Goal: Task Accomplishment & Management: Complete application form

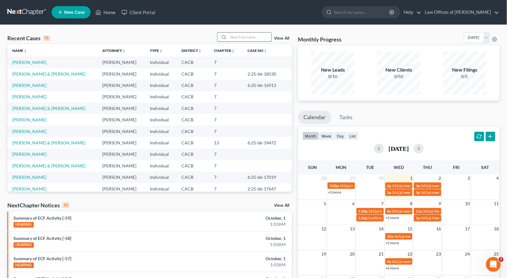
click at [248, 34] on input "search" at bounding box center [250, 37] width 43 height 9
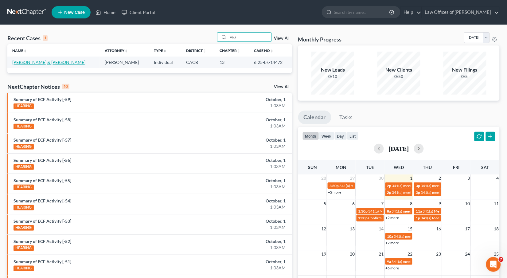
type input "vau"
click at [52, 62] on link "[PERSON_NAME] & [PERSON_NAME]" at bounding box center [48, 62] width 73 height 5
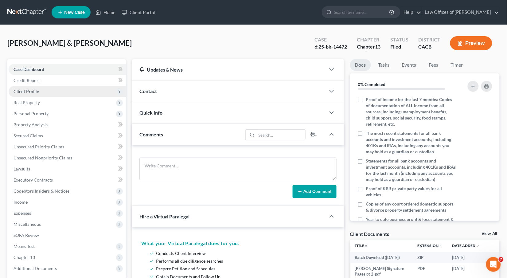
click at [27, 89] on span "Client Profile" at bounding box center [27, 91] width 26 height 5
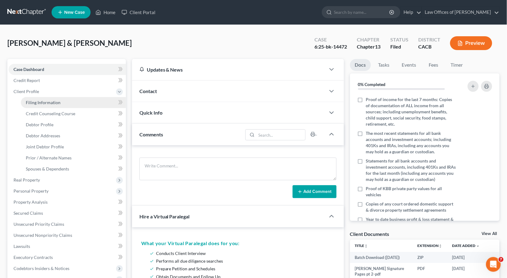
click at [34, 100] on span "Filing Information" at bounding box center [43, 102] width 35 height 5
select select "1"
select select "3"
select select "4"
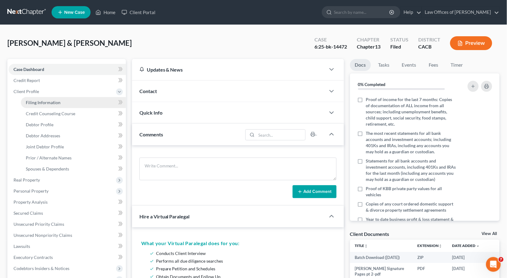
select select "0"
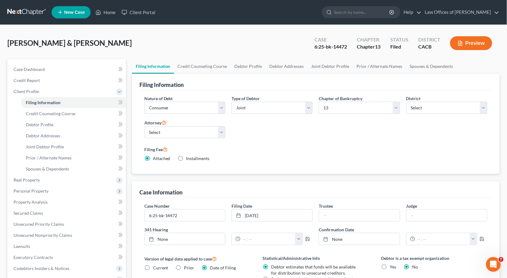
scroll to position [113, 0]
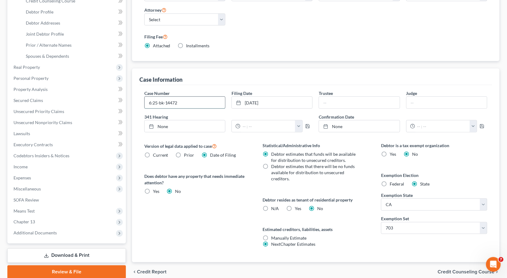
click at [189, 106] on input "6:25-bk-14472" at bounding box center [185, 103] width 80 height 12
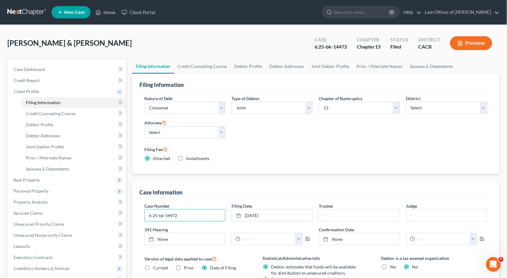
scroll to position [15, 0]
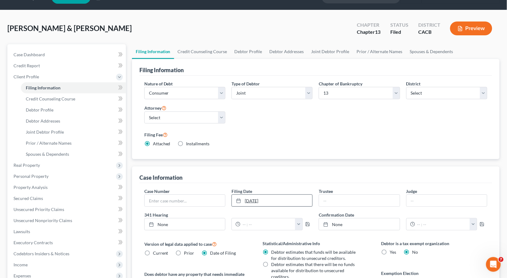
click at [286, 200] on link "[DATE]" at bounding box center [272, 201] width 80 height 12
click at [251, 201] on link "[DATE]" at bounding box center [272, 201] width 80 height 12
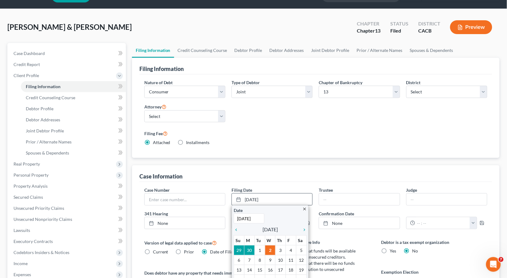
scroll to position [83, 0]
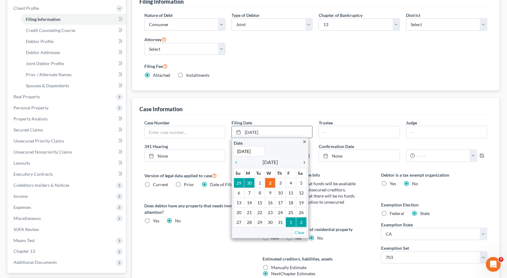
click at [304, 160] on icon "chevron_right" at bounding box center [303, 162] width 8 height 5
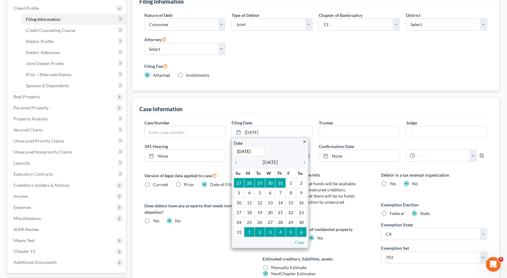
click at [359, 226] on div "Debtor resides as tenant of residential property N/A Yes Yes No" at bounding box center [316, 233] width 106 height 15
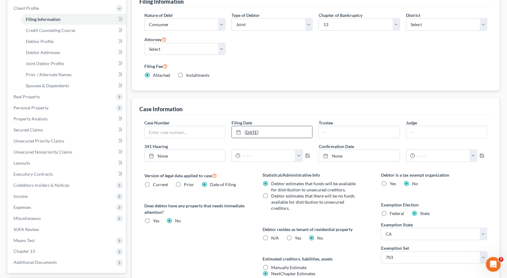
click at [267, 135] on link "[DATE]" at bounding box center [272, 132] width 80 height 12
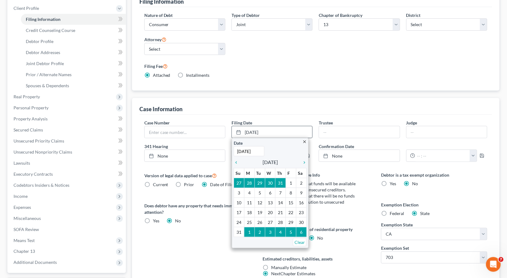
click at [259, 148] on input "[DATE]" at bounding box center [249, 151] width 31 height 10
type input "7"
click at [218, 168] on div "Case Number Filing Date [DATE] close Date Time 12:00 AM chevron_left [DATE] che…" at bounding box center [315, 203] width 353 height 177
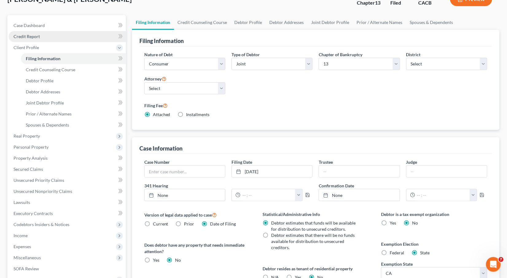
scroll to position [42, 0]
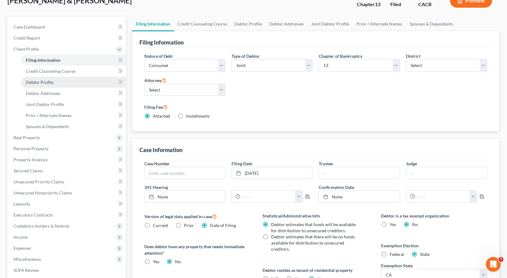
click at [32, 80] on span "Debtor Profile" at bounding box center [40, 82] width 28 height 5
select select "1"
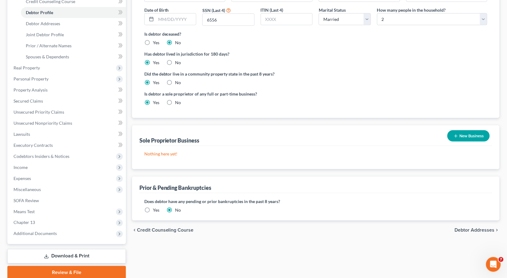
scroll to position [99, 0]
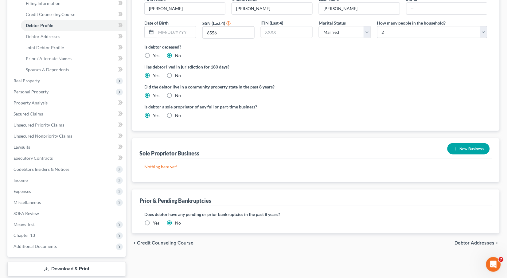
click at [153, 220] on label "Yes" at bounding box center [156, 223] width 6 height 6
click at [155, 220] on input "Yes" at bounding box center [157, 222] width 4 height 4
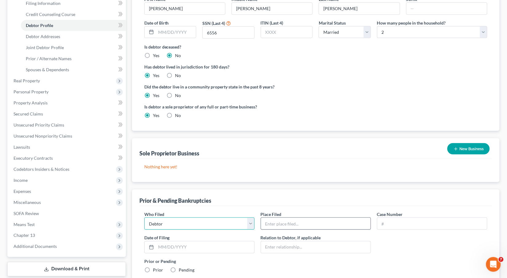
drag, startPoint x: 187, startPoint y: 216, endPoint x: 318, endPoint y: 219, distance: 131.2
click at [318, 219] on div "Who Filed * Debtor Other Place Filed * Case Number Date of [GEOGRAPHIC_DATA] * …" at bounding box center [315, 250] width 349 height 78
click at [318, 219] on input "text" at bounding box center [316, 224] width 110 height 12
type input "R"
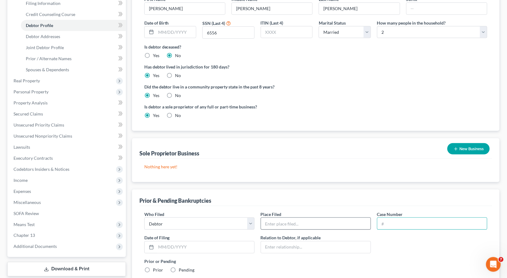
paste input "New Assignment [PERSON_NAME], Law Office of [PERSON_NAME]"
type input "New Assignment [PERSON_NAME], Law Office of [PERSON_NAME]"
type input "6:25-bk-14472"
click at [304, 218] on input "text" at bounding box center [316, 224] width 110 height 12
type input "[GEOGRAPHIC_DATA]"
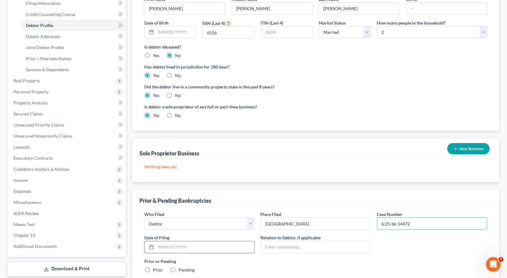
click at [206, 241] on input "text" at bounding box center [205, 247] width 98 height 12
type input "[DATE]"
click at [311, 242] on input "text" at bounding box center [316, 247] width 110 height 12
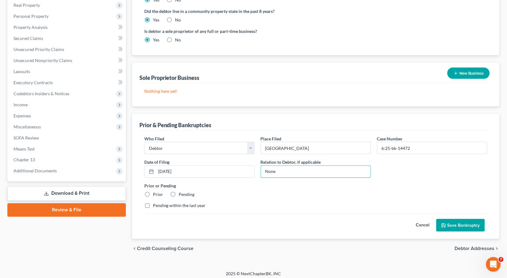
type input "None"
click at [153, 192] on label "Prior" at bounding box center [158, 195] width 10 height 6
click at [155, 192] on input "Prior" at bounding box center [157, 194] width 4 height 4
radio input "true"
click at [290, 166] on input "None" at bounding box center [316, 172] width 110 height 12
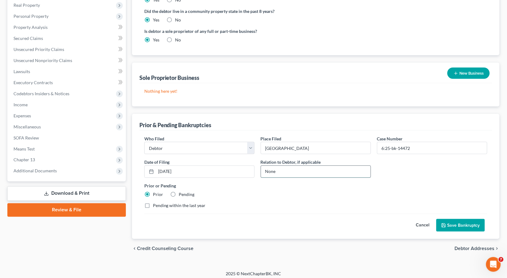
click at [290, 166] on input "None" at bounding box center [316, 172] width 110 height 12
click at [153, 203] on label "Pending within the last year" at bounding box center [179, 206] width 53 height 6
click at [155, 203] on input "Pending within the last year" at bounding box center [157, 205] width 4 height 4
checkbox input "true"
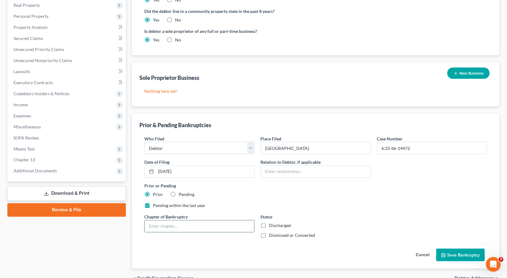
click at [238, 221] on input "text" at bounding box center [200, 227] width 110 height 12
type input "13"
click at [269, 233] on label "Dismissed or Converted" at bounding box center [292, 236] width 46 height 6
click at [272, 233] on input "Dismissed or Converted" at bounding box center [274, 235] width 4 height 4
checkbox input "true"
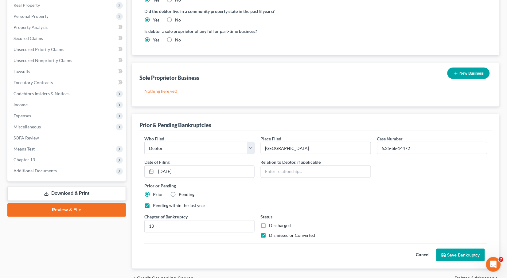
click at [474, 249] on button "Save Bankruptcy" at bounding box center [461, 255] width 49 height 13
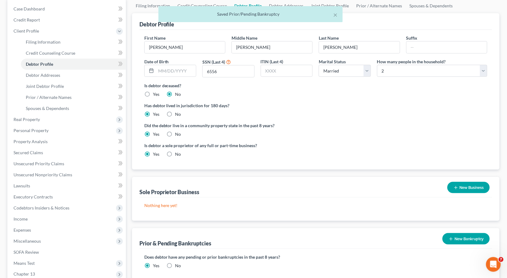
scroll to position [0, 0]
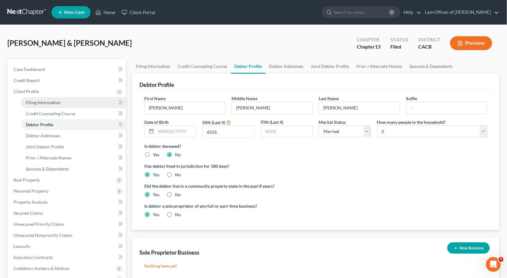
click at [46, 102] on span "Filing Information" at bounding box center [43, 102] width 35 height 5
select select "1"
select select "3"
select select "7"
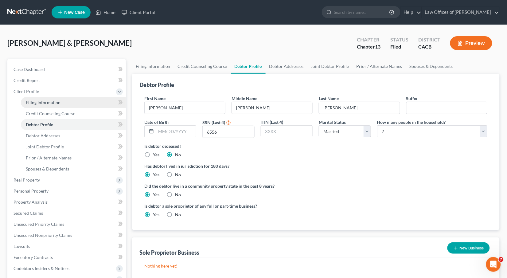
select select "0"
select select "4"
select select "0"
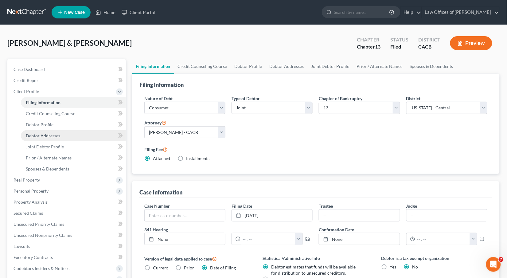
scroll to position [70, 0]
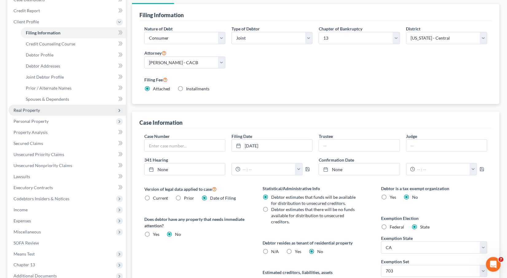
click at [16, 105] on span "Real Property" at bounding box center [67, 110] width 117 height 11
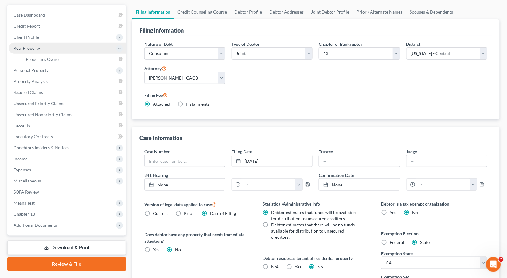
scroll to position [41, 0]
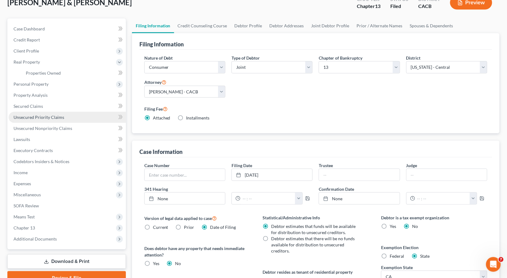
click at [32, 115] on span "Unsecured Priority Claims" at bounding box center [39, 117] width 51 height 5
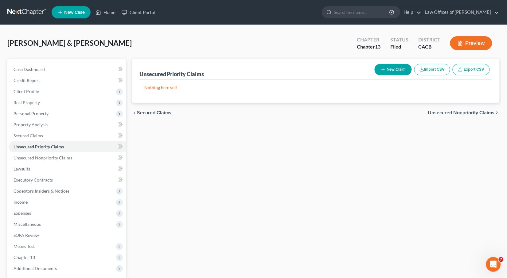
click at [391, 67] on button "New Claim" at bounding box center [393, 69] width 37 height 11
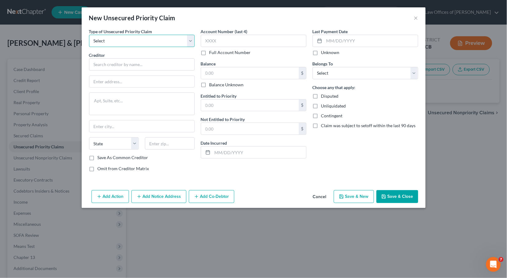
select select "0"
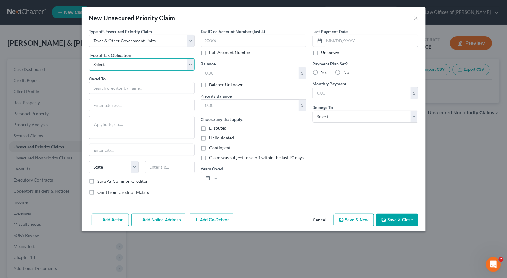
select select "4"
click at [113, 88] on input "text" at bounding box center [142, 88] width 106 height 12
type input "U"
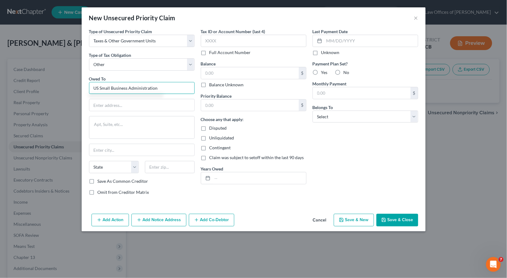
type input "US Small Business Administration"
paste input "[STREET_ADDRESS]"
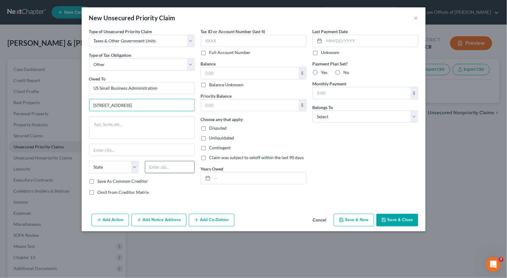
type input "[STREET_ADDRESS]"
type input "20416"
type input "[US_STATE]"
select select "8"
click at [123, 180] on label "Save As Common Creditor" at bounding box center [123, 181] width 51 height 6
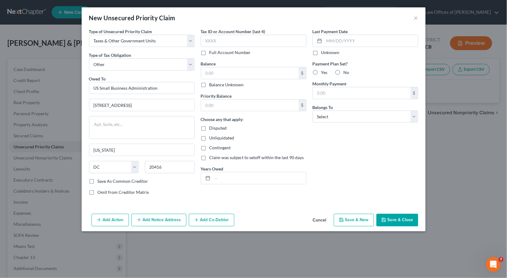
click at [104, 180] on input "Save As Common Creditor" at bounding box center [102, 180] width 4 height 4
checkbox input "true"
click at [344, 70] on label "No" at bounding box center [347, 72] width 6 height 6
click at [346, 70] on input "No" at bounding box center [348, 71] width 4 height 4
radio input "true"
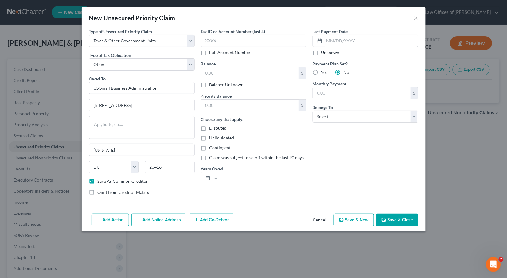
click at [399, 222] on button "Save & Close" at bounding box center [398, 220] width 42 height 13
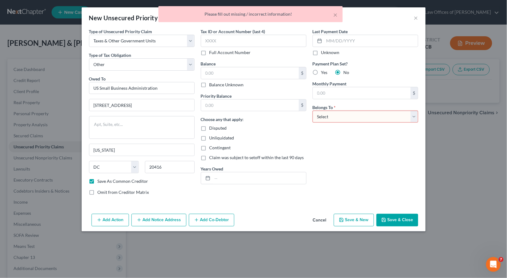
select select "2"
click at [392, 226] on button "Save & Close" at bounding box center [398, 220] width 42 height 13
checkbox input "false"
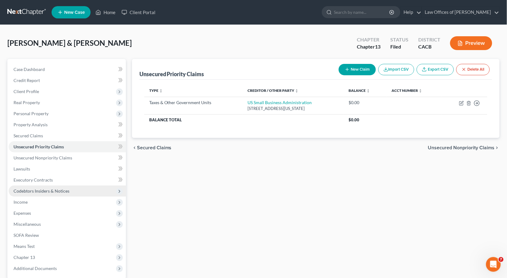
scroll to position [1, 0]
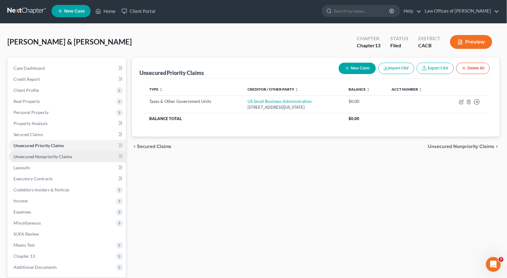
click at [26, 157] on link "Unsecured Nonpriority Claims" at bounding box center [67, 156] width 117 height 11
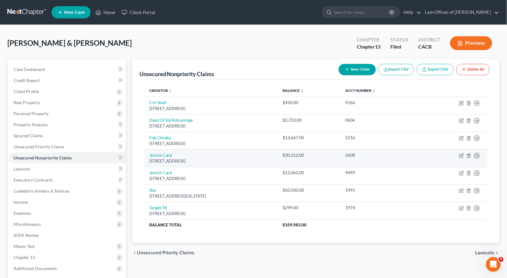
scroll to position [1, 0]
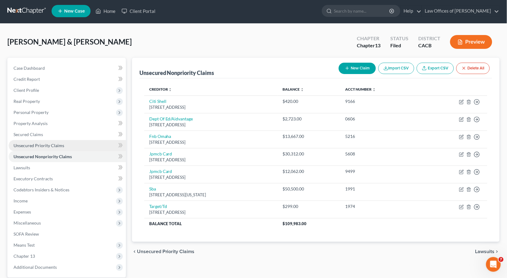
click at [54, 144] on span "Unsecured Priority Claims" at bounding box center [39, 145] width 51 height 5
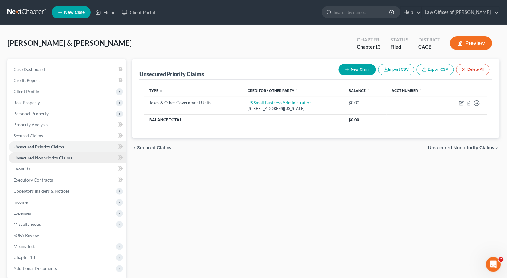
click at [32, 156] on span "Unsecured Nonpriority Claims" at bounding box center [43, 157] width 59 height 5
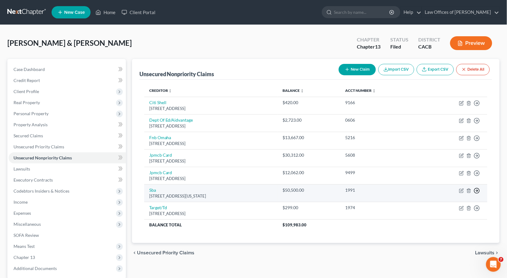
click at [476, 188] on icon "button" at bounding box center [477, 191] width 6 height 6
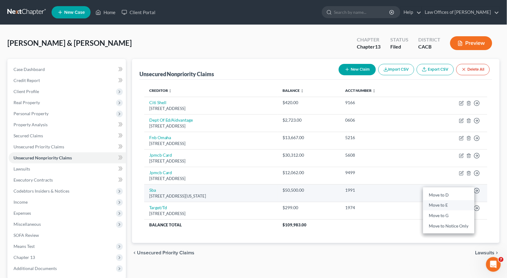
click at [451, 204] on link "Move to E" at bounding box center [448, 205] width 51 height 10
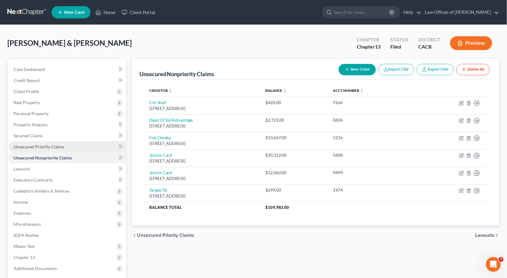
click at [29, 144] on span "Unsecured Priority Claims" at bounding box center [39, 146] width 51 height 5
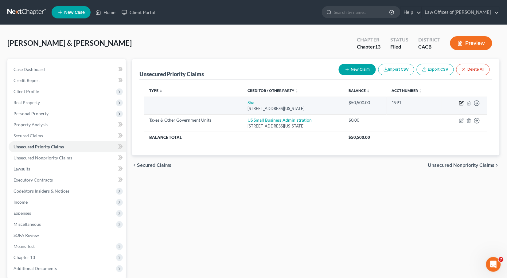
click at [461, 103] on icon "button" at bounding box center [461, 103] width 5 height 5
select select "8"
select select "0"
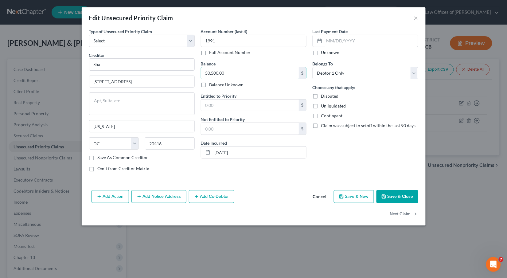
drag, startPoint x: 231, startPoint y: 74, endPoint x: 191, endPoint y: 71, distance: 39.4
click at [191, 71] on div "Type of Unsecured Priority Claim * Select Taxes & Other Government Units Domest…" at bounding box center [254, 102] width 336 height 148
click at [388, 198] on button "Save & Close" at bounding box center [398, 196] width 42 height 13
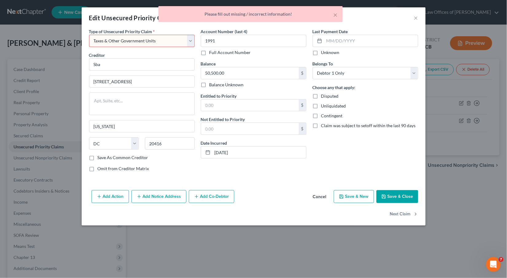
select select "8"
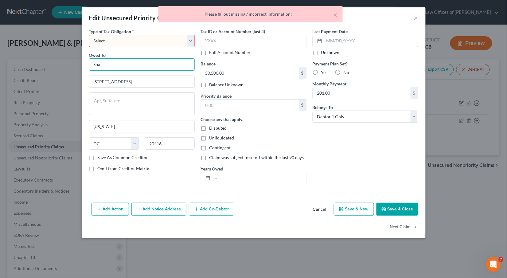
click at [133, 59] on input "Sba" at bounding box center [142, 64] width 106 height 12
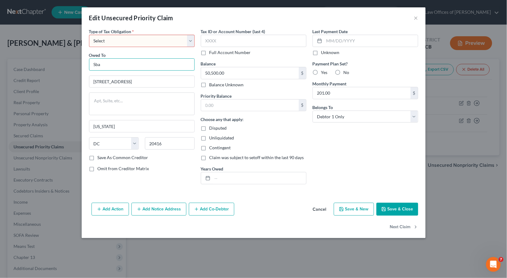
click at [133, 59] on input "Sba" at bounding box center [142, 64] width 106 height 12
type input "U"
click at [144, 71] on div "US Small Business Administration [STREET_ADDRESS][US_STATE]" at bounding box center [126, 78] width 74 height 14
type input "US Small Business Administration"
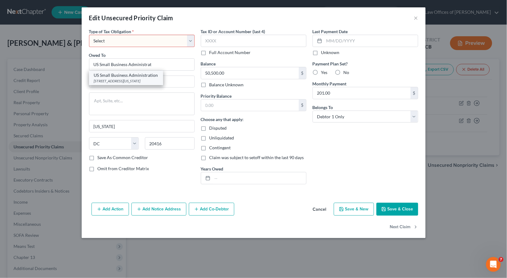
type input "[STREET_ADDRESS]"
click at [344, 69] on label "No" at bounding box center [347, 72] width 6 height 6
click at [346, 69] on input "No" at bounding box center [348, 71] width 4 height 4
radio input "true"
select select "4"
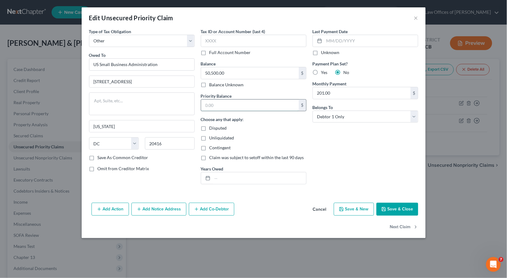
click at [267, 100] on input "text" at bounding box center [250, 106] width 98 height 12
type input "5"
click at [388, 211] on button "Save & Close" at bounding box center [398, 209] width 42 height 13
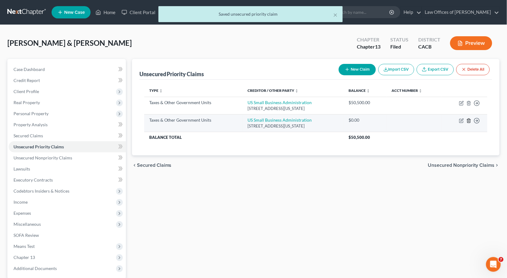
click at [470, 119] on icon "button" at bounding box center [469, 120] width 5 height 5
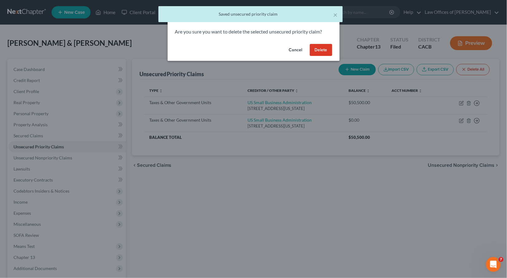
click at [324, 50] on button "Delete" at bounding box center [321, 50] width 22 height 12
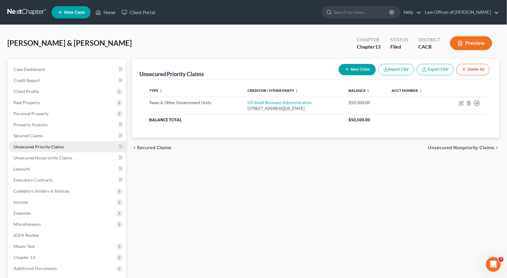
click at [51, 146] on span "Unsecured Priority Claims" at bounding box center [39, 146] width 50 height 5
click at [361, 66] on button "New Claim" at bounding box center [357, 69] width 37 height 11
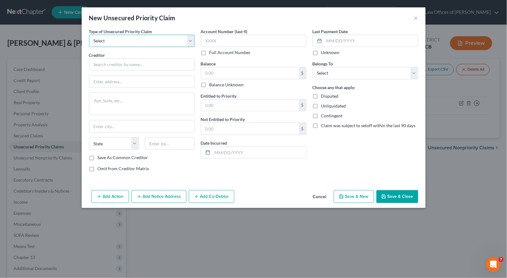
select select "0"
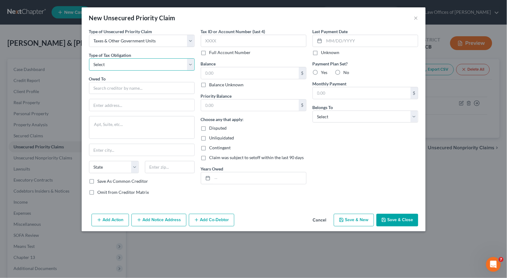
select select "0"
click at [128, 87] on input "text" at bounding box center [142, 88] width 106 height 12
type input "F"
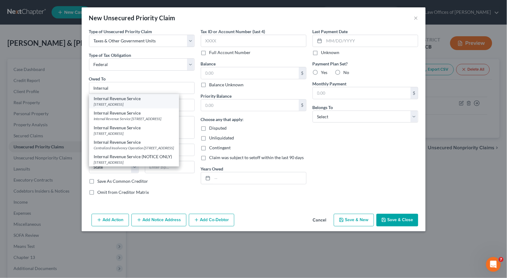
click at [148, 96] on div "Internal Revenue Service" at bounding box center [134, 99] width 80 height 6
type input "Internal Revenue Service"
type input "PO Box 7346"
type input "[GEOGRAPHIC_DATA]"
select select "39"
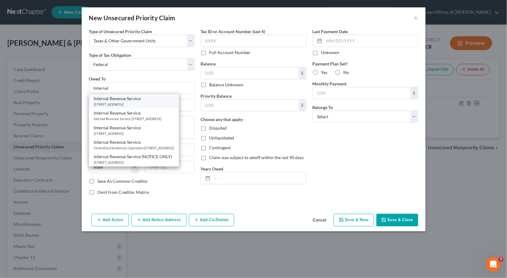
type input "19101"
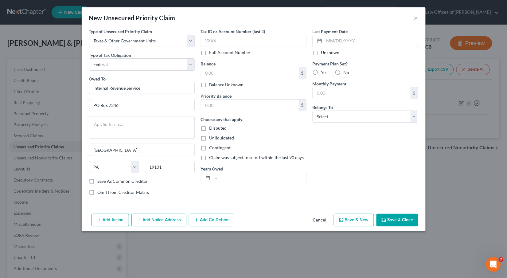
click at [404, 222] on button "Save & Close" at bounding box center [398, 220] width 42 height 13
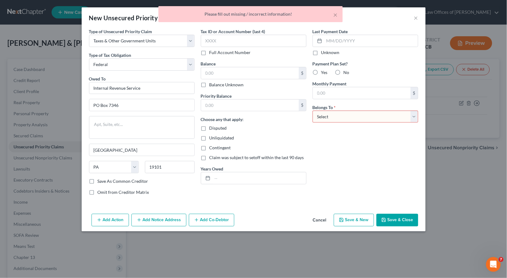
select select "0"
click at [394, 225] on button "Save & Close" at bounding box center [398, 220] width 42 height 13
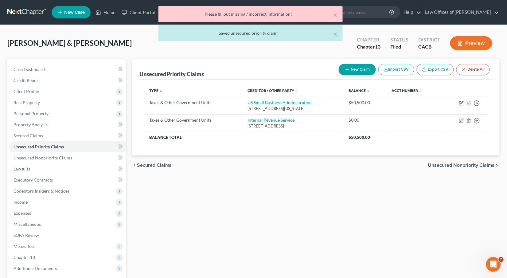
click at [359, 67] on button "New Claim" at bounding box center [357, 69] width 37 height 11
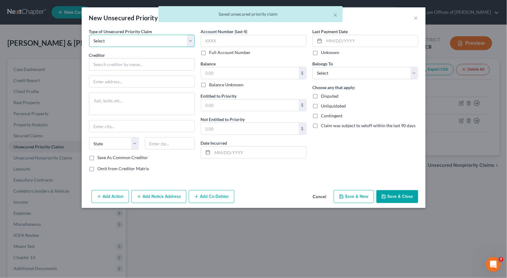
select select "0"
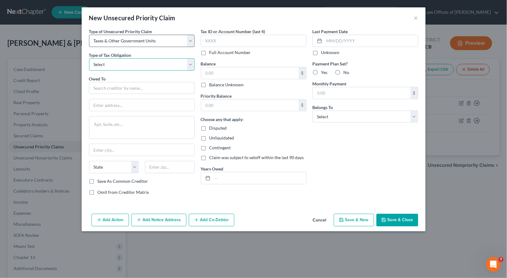
select select "3"
click at [124, 85] on input "text" at bounding box center [142, 88] width 106 height 12
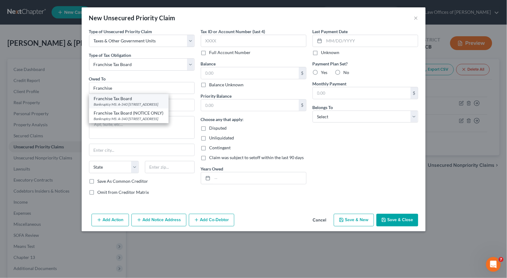
click at [141, 99] on div "Franchise Tax Board" at bounding box center [129, 99] width 70 height 6
type input "Franchise Tax Board"
type input "Bankruptcy MS: A-340"
type textarea "PO Box 2952"
type input "[GEOGRAPHIC_DATA]"
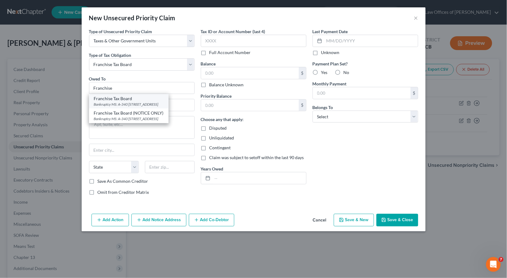
select select "4"
type input "95812"
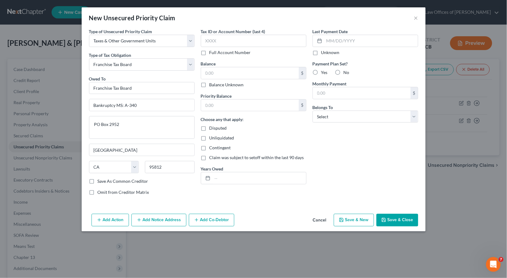
click at [394, 218] on button "Save & Close" at bounding box center [398, 220] width 42 height 13
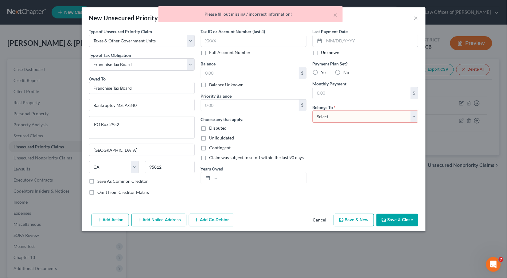
select select "0"
click at [396, 216] on button "Save & Close" at bounding box center [398, 220] width 42 height 13
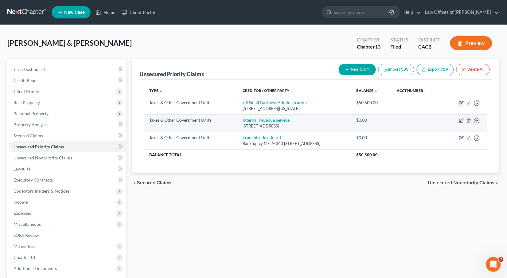
click at [462, 121] on icon "button" at bounding box center [461, 120] width 5 height 5
select select "0"
select select "39"
select select "0"
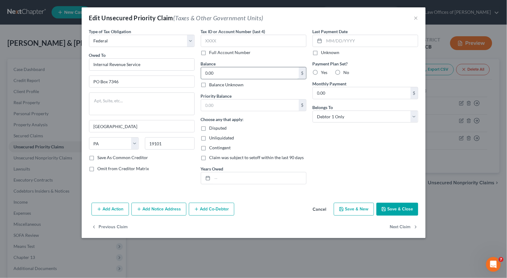
click at [223, 71] on input "0.00" at bounding box center [250, 73] width 98 height 12
paste input "50,50"
type input "50,500.00"
drag, startPoint x: 235, startPoint y: 73, endPoint x: 166, endPoint y: 66, distance: 69.5
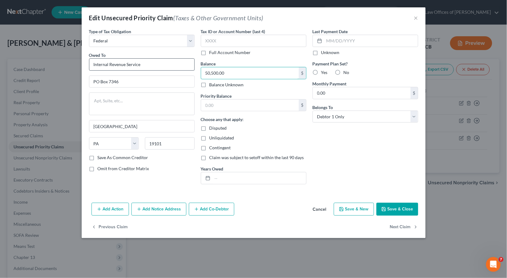
click at [166, 66] on div "Type of Tax Obligation * Select Federal City State Franchise Tax Board Other Ow…" at bounding box center [254, 108] width 336 height 161
type input "15,970.19"
type input "4"
type input "5,934.56"
type input "6"
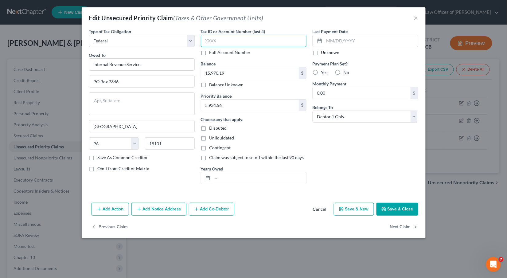
type input "5"
type input "6656"
click at [344, 72] on label "No" at bounding box center [347, 72] width 6 height 6
click at [346, 72] on input "No" at bounding box center [348, 71] width 4 height 4
radio input "true"
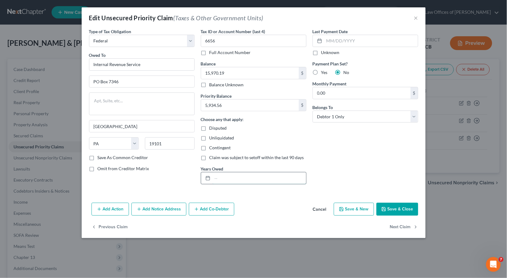
click at [231, 173] on input "text" at bounding box center [260, 178] width 94 height 12
type input "2019,2023,2024"
click at [391, 206] on button "Save & Close" at bounding box center [398, 209] width 42 height 13
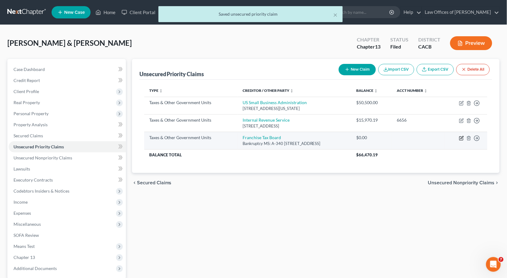
click at [461, 136] on icon "button" at bounding box center [461, 138] width 5 height 5
select select "3"
select select "4"
select select "0"
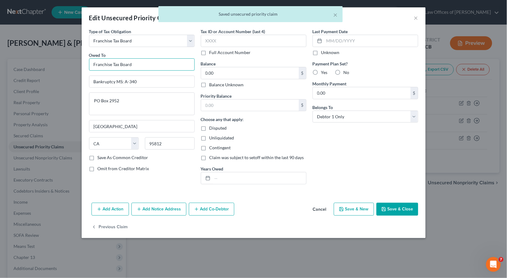
click at [148, 65] on input "Franchise Tax Board" at bounding box center [142, 64] width 106 height 12
drag, startPoint x: 146, startPoint y: 67, endPoint x: 69, endPoint y: 61, distance: 77.7
click at [69, 61] on div "Edit Unsecured Priority Claim (Taxes & Other Government Units) × Type of Tax Ob…" at bounding box center [253, 139] width 507 height 278
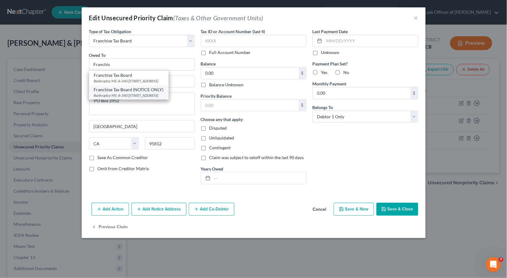
click at [143, 85] on div "Franchise Tax Board (NOTICE ONLY) Bankruptcy MS: A-340 [STREET_ADDRESS]" at bounding box center [129, 92] width 80 height 14
type input "Franchise Tax Board (NOTICE ONLY)"
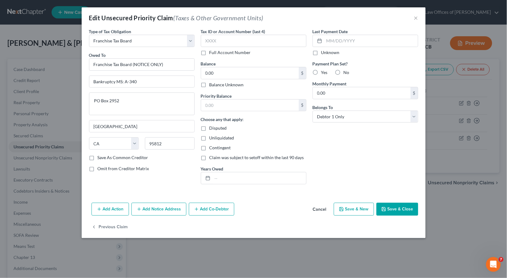
click at [398, 207] on button "Save & Close" at bounding box center [398, 209] width 42 height 13
